Goal: Check status: Check status

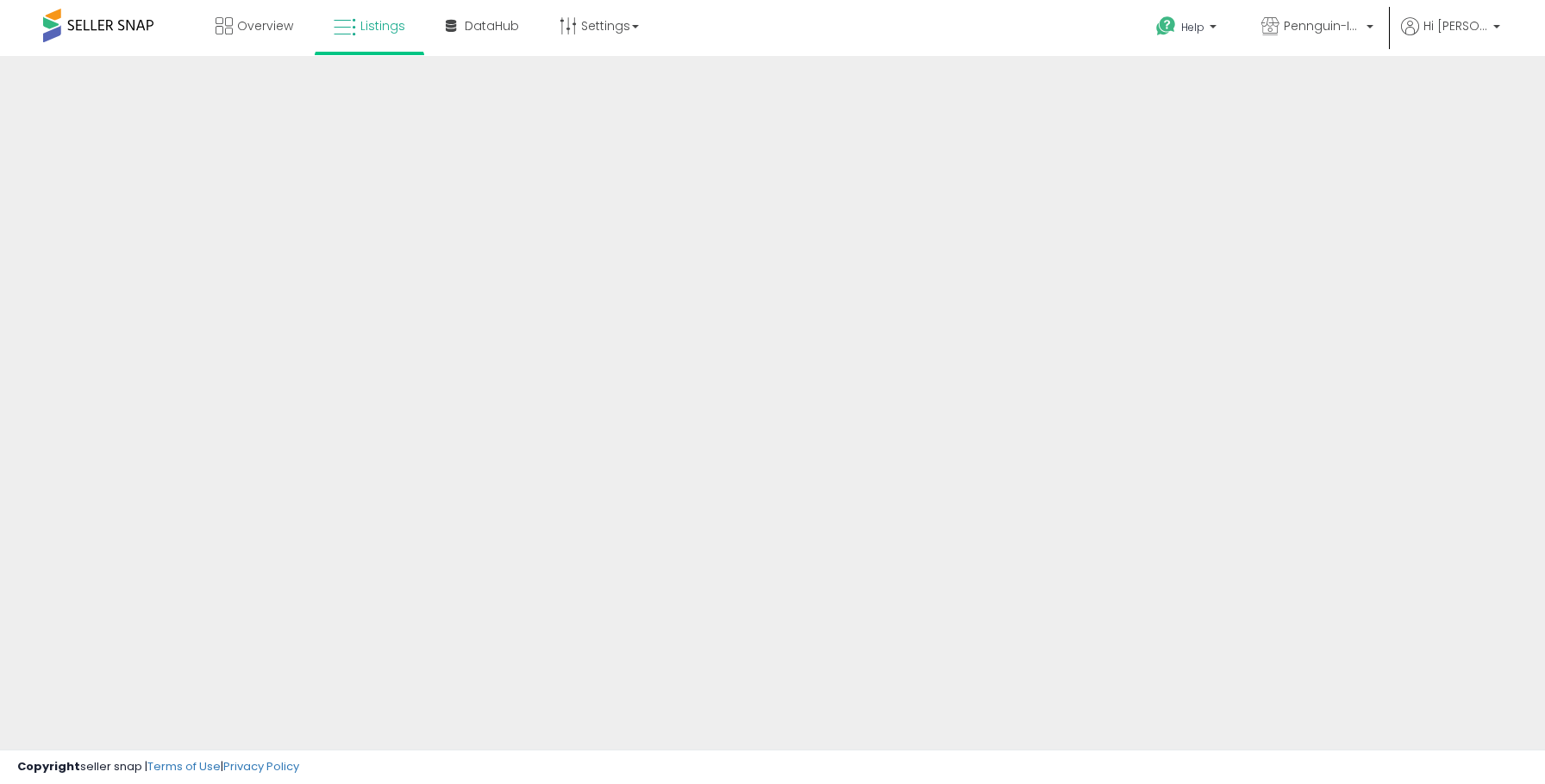
click at [720, 19] on div "Overview Listings" at bounding box center [497, 37] width 1021 height 73
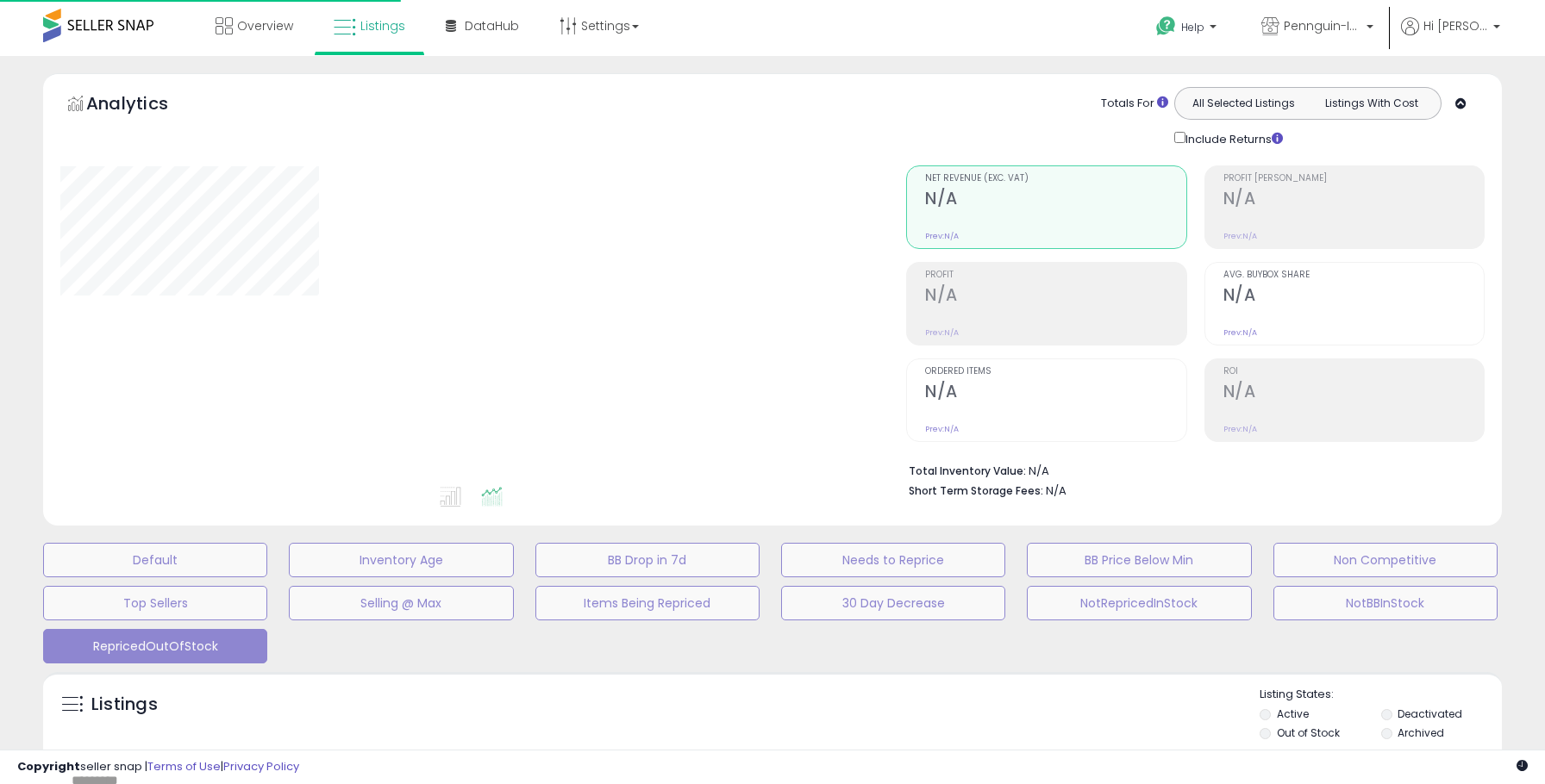
scroll to position [315, 0]
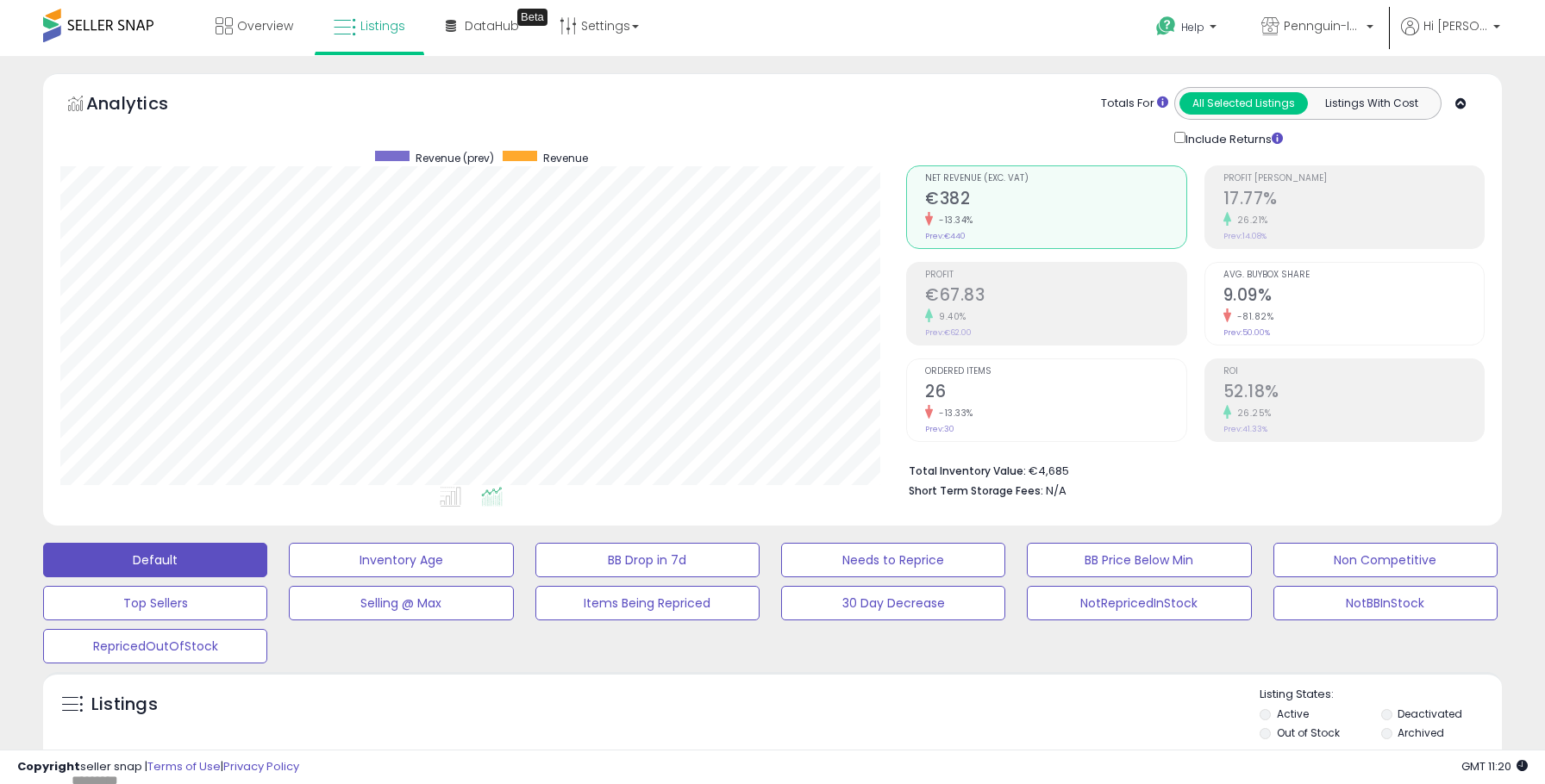
scroll to position [354, 846]
click at [1304, 17] on span "Pennguin-IT-KCC" at bounding box center [1323, 25] width 78 height 17
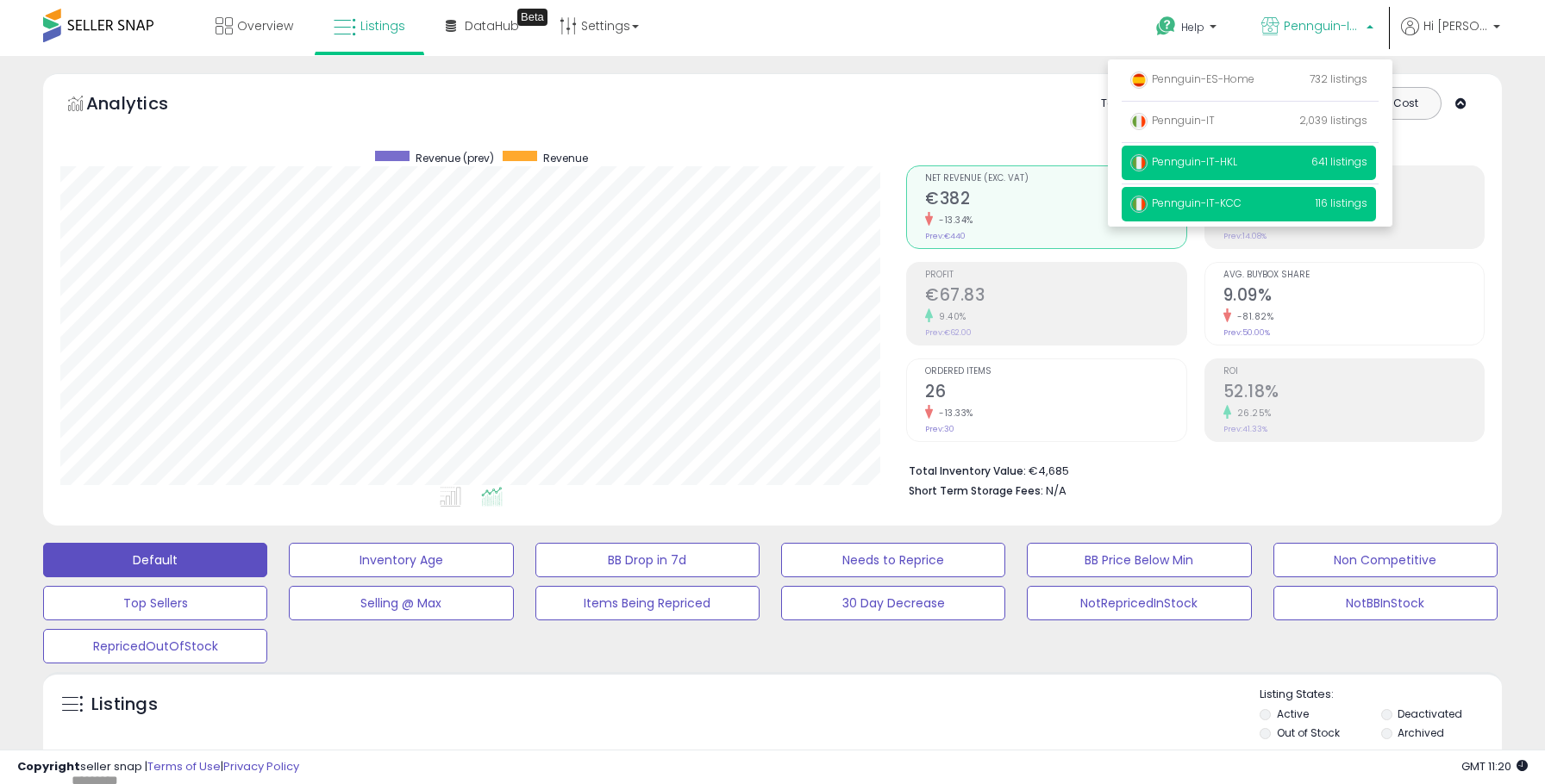
click at [1234, 148] on p "Pennguin-IT-HKL 641 listings" at bounding box center [1249, 162] width 254 height 35
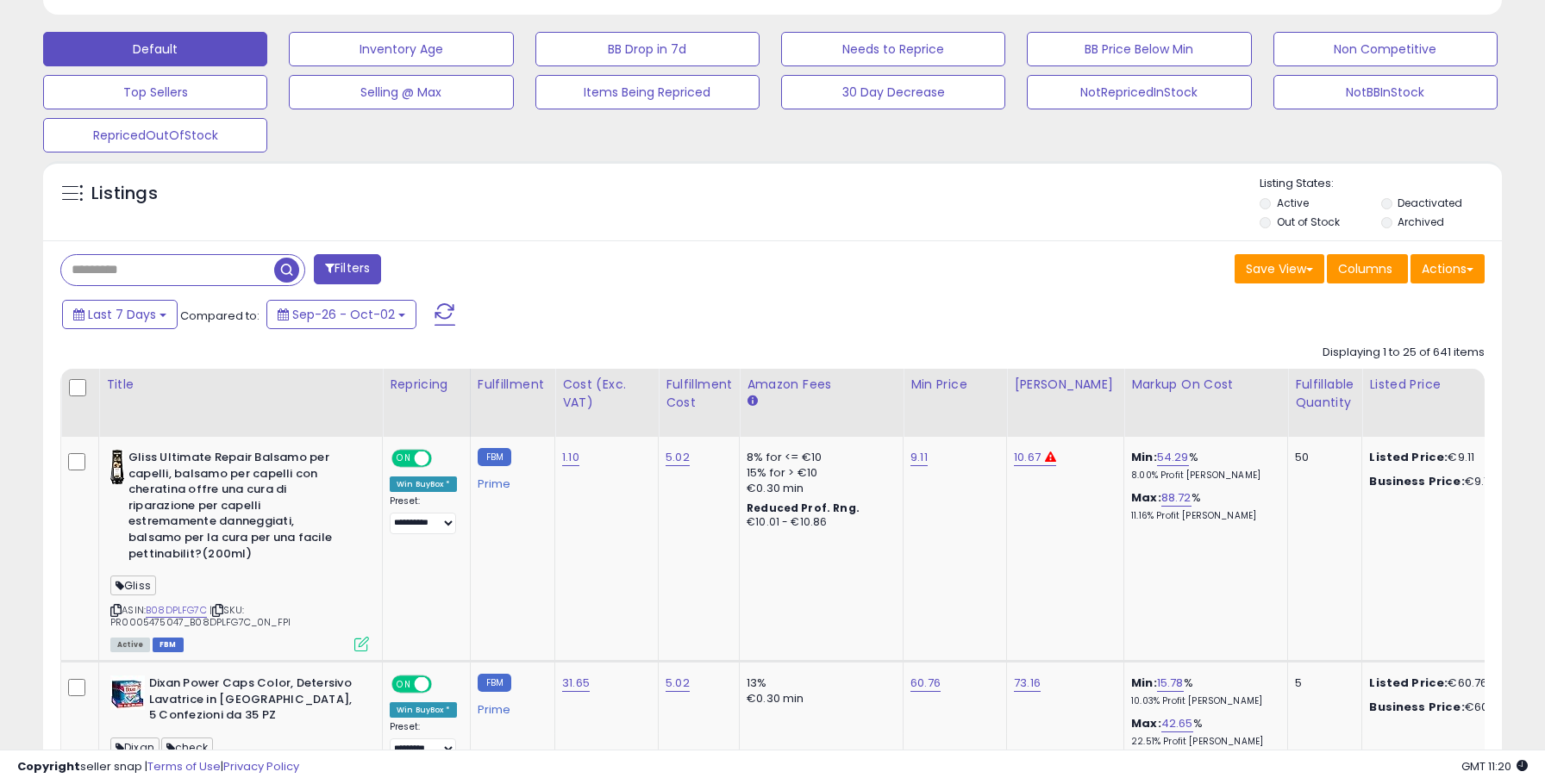
scroll to position [550, 0]
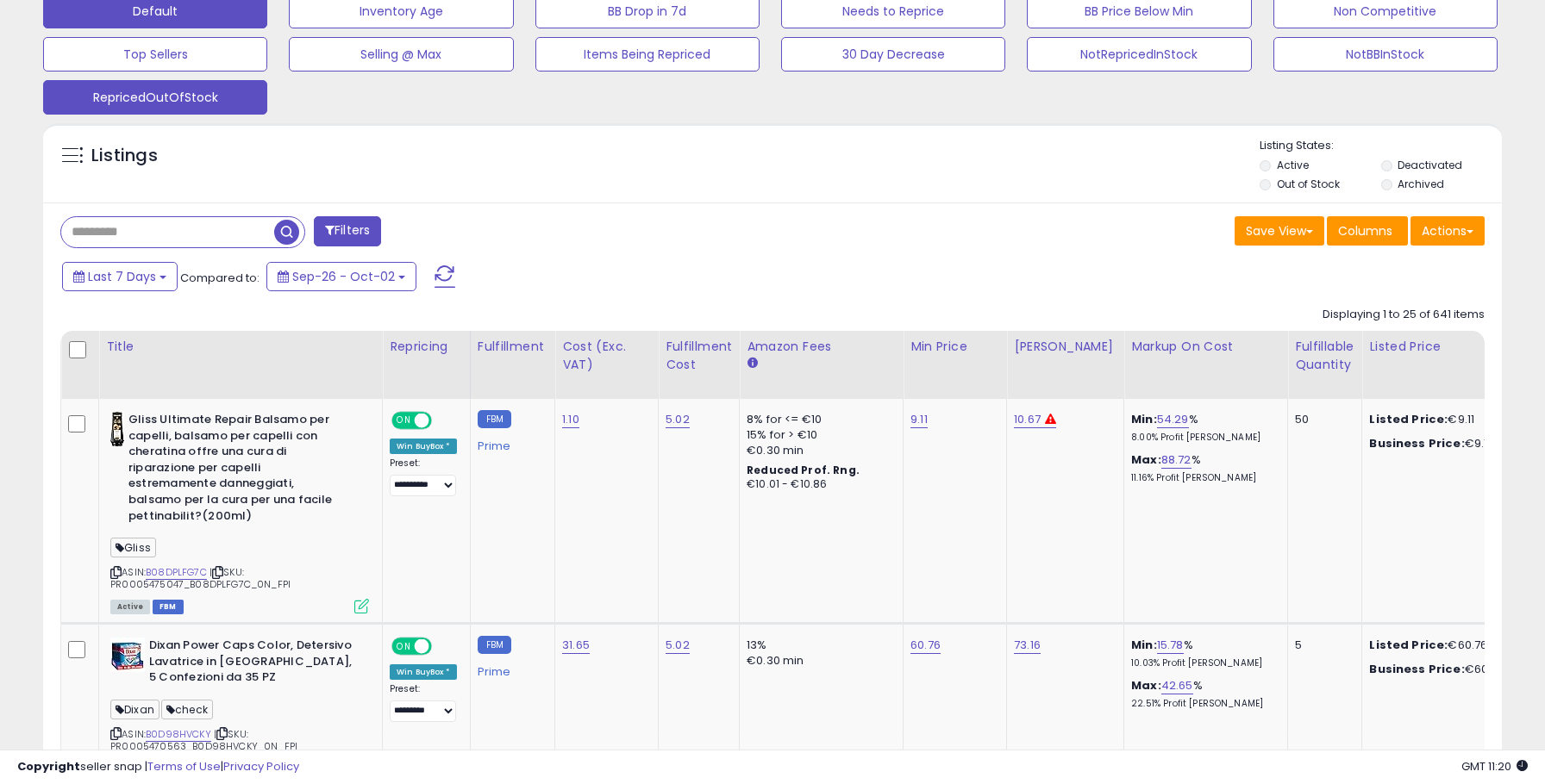
click at [215, 88] on button "RepricedOutOfStock" at bounding box center [155, 97] width 224 height 35
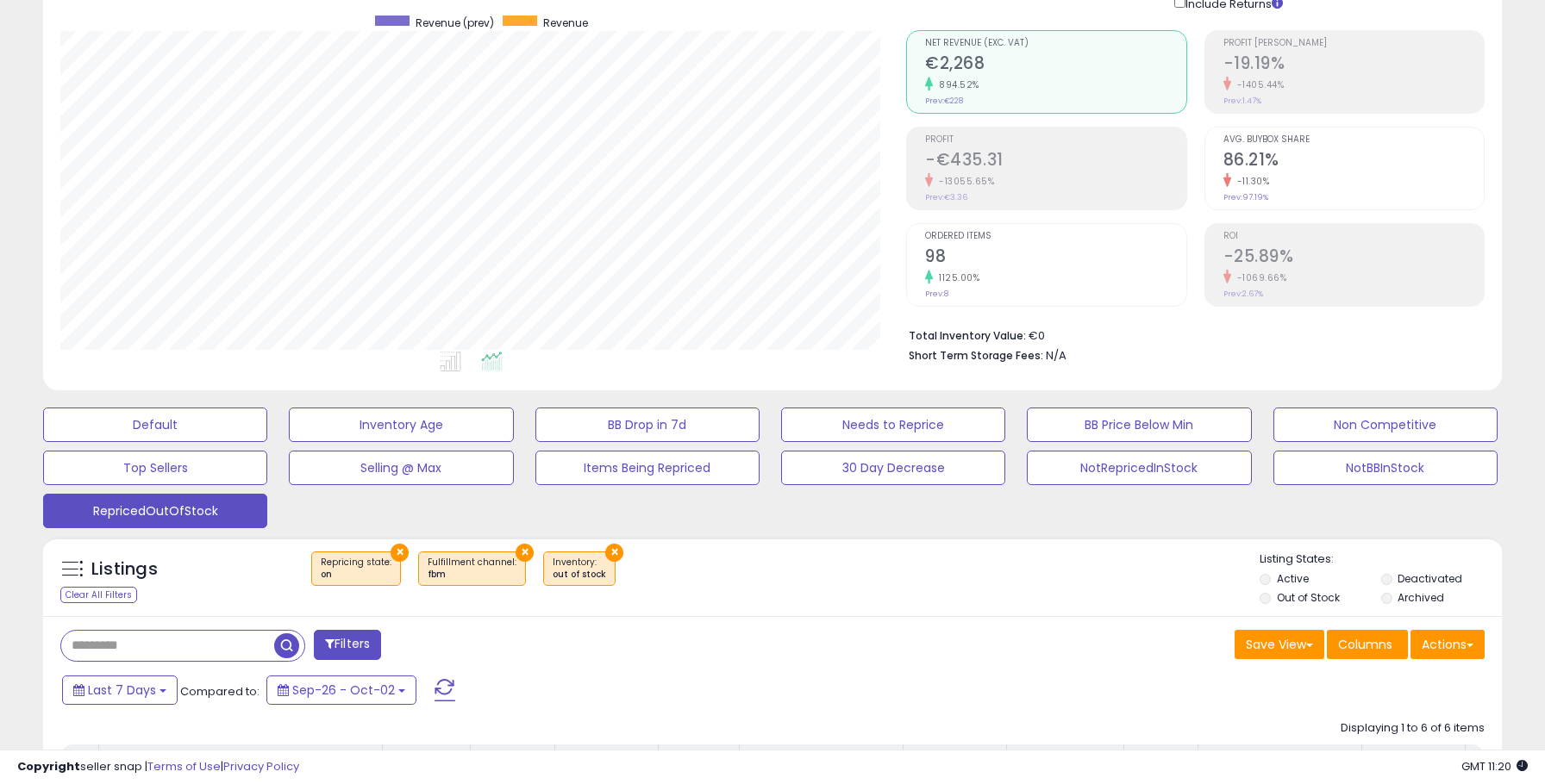
scroll to position [0, 0]
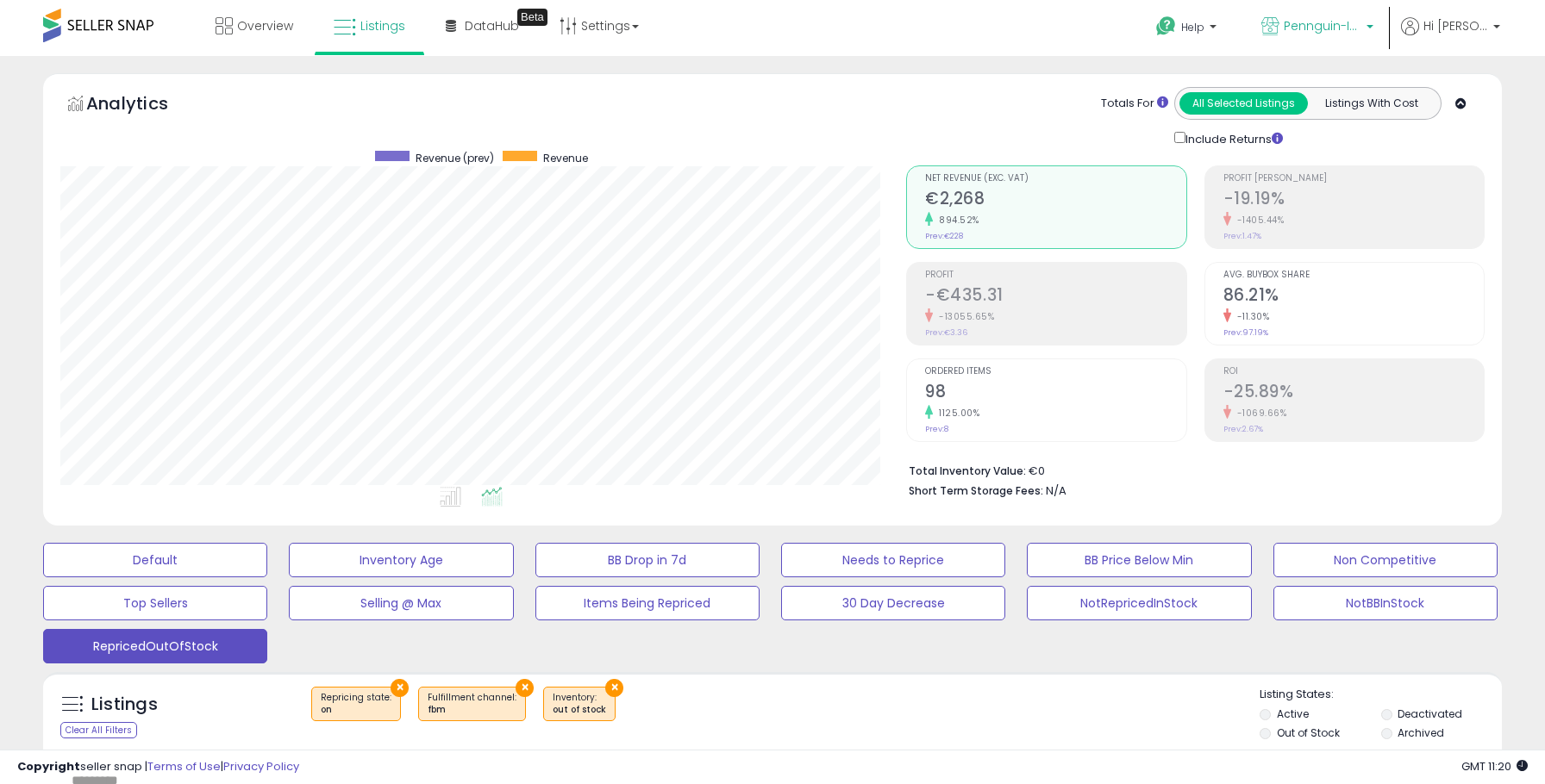
click at [1327, 32] on span "Pennguin-IT-HKL" at bounding box center [1323, 25] width 78 height 17
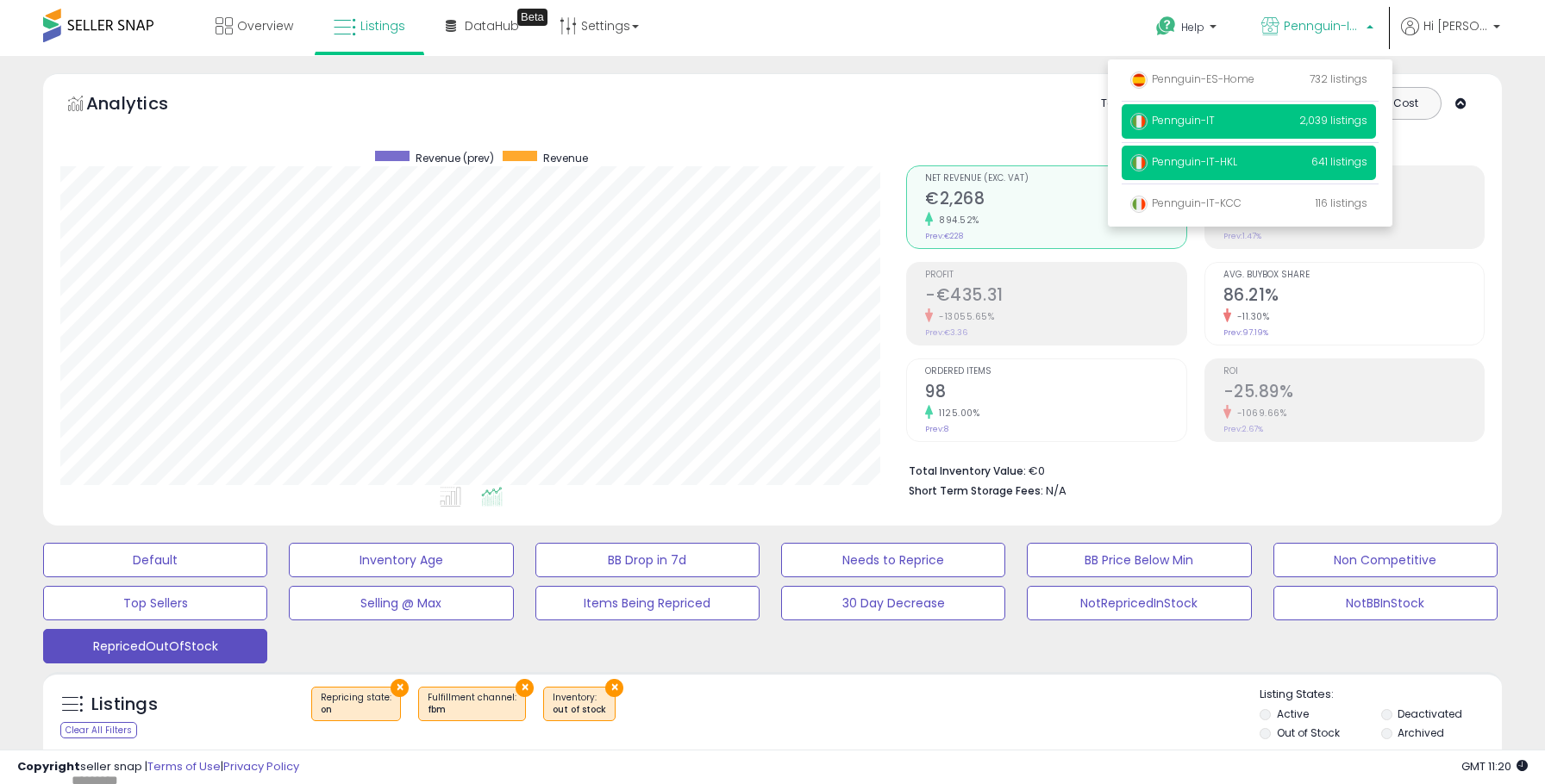
click at [1251, 125] on p "Pennguin-IT 2,039 listings" at bounding box center [1249, 121] width 254 height 35
